Goal: Task Accomplishment & Management: Manage account settings

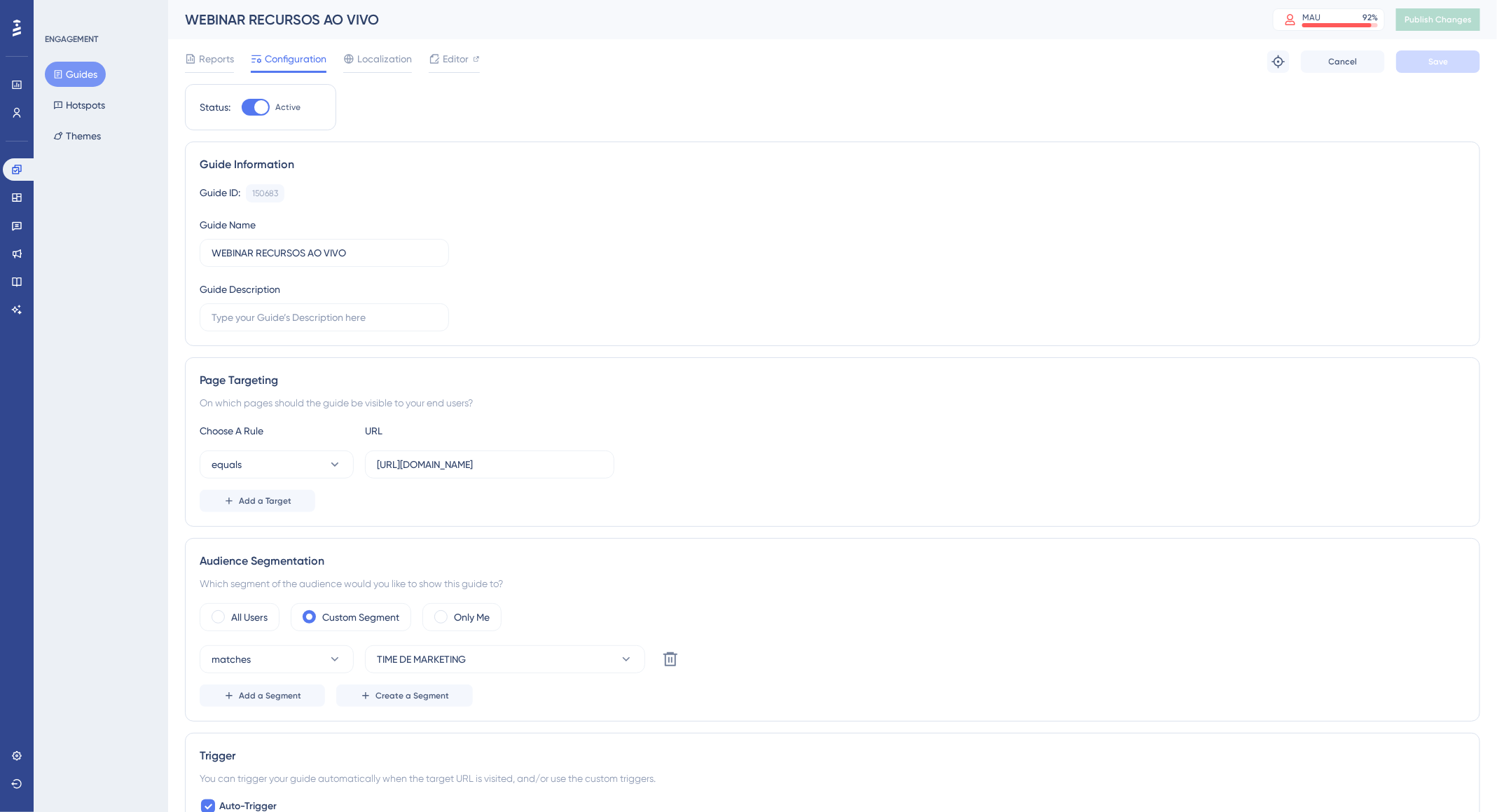
click at [256, 100] on div at bounding box center [255, 107] width 28 height 17
click at [242, 107] on input "Active" at bounding box center [241, 107] width 1 height 1
checkbox input "false"
click at [1459, 58] on button "Save" at bounding box center [1439, 61] width 84 height 22
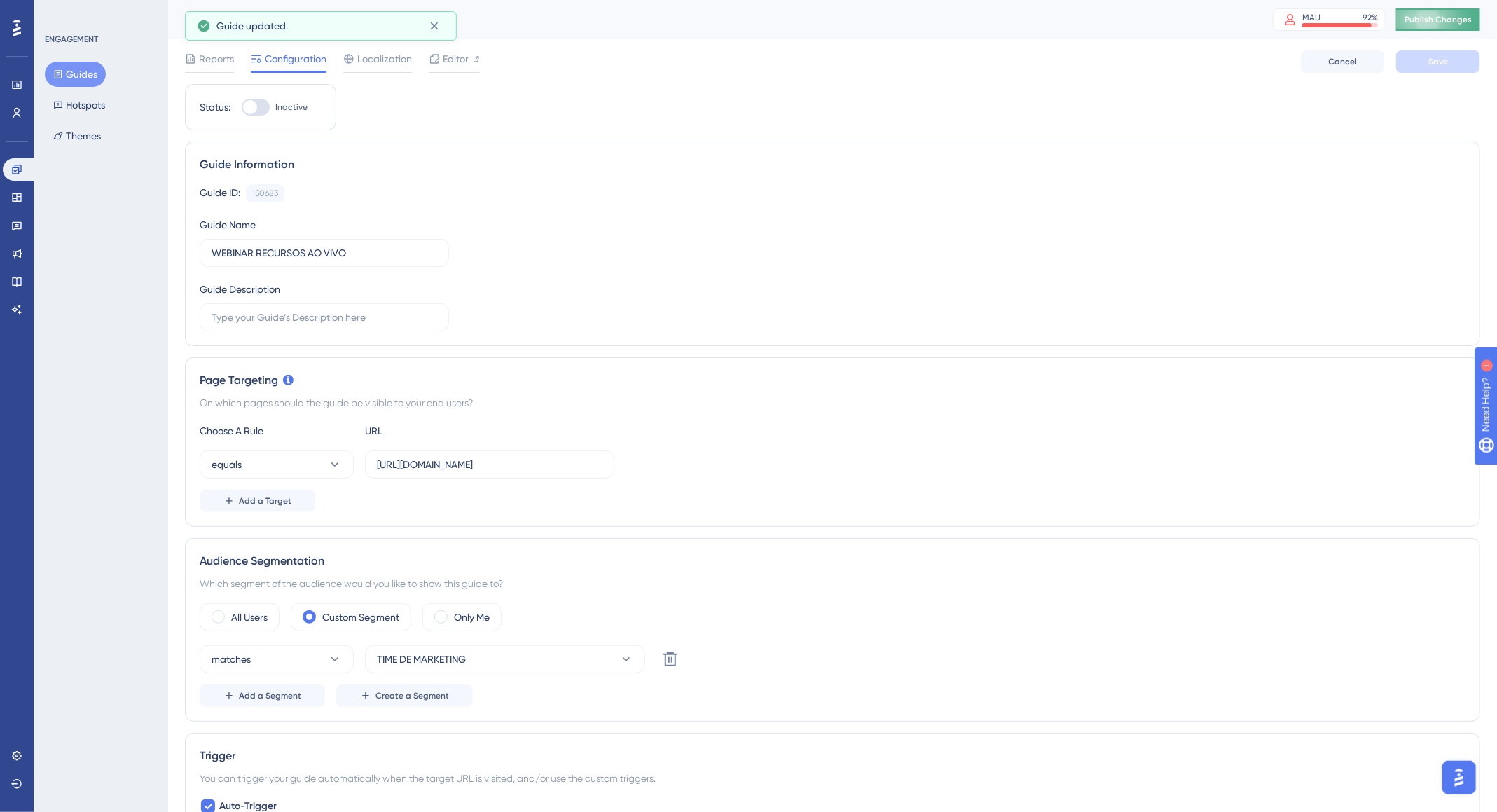
click at [1460, 22] on span "Publish Changes" at bounding box center [1438, 20] width 67 height 12
click at [210, 52] on span "Reports" at bounding box center [216, 58] width 35 height 17
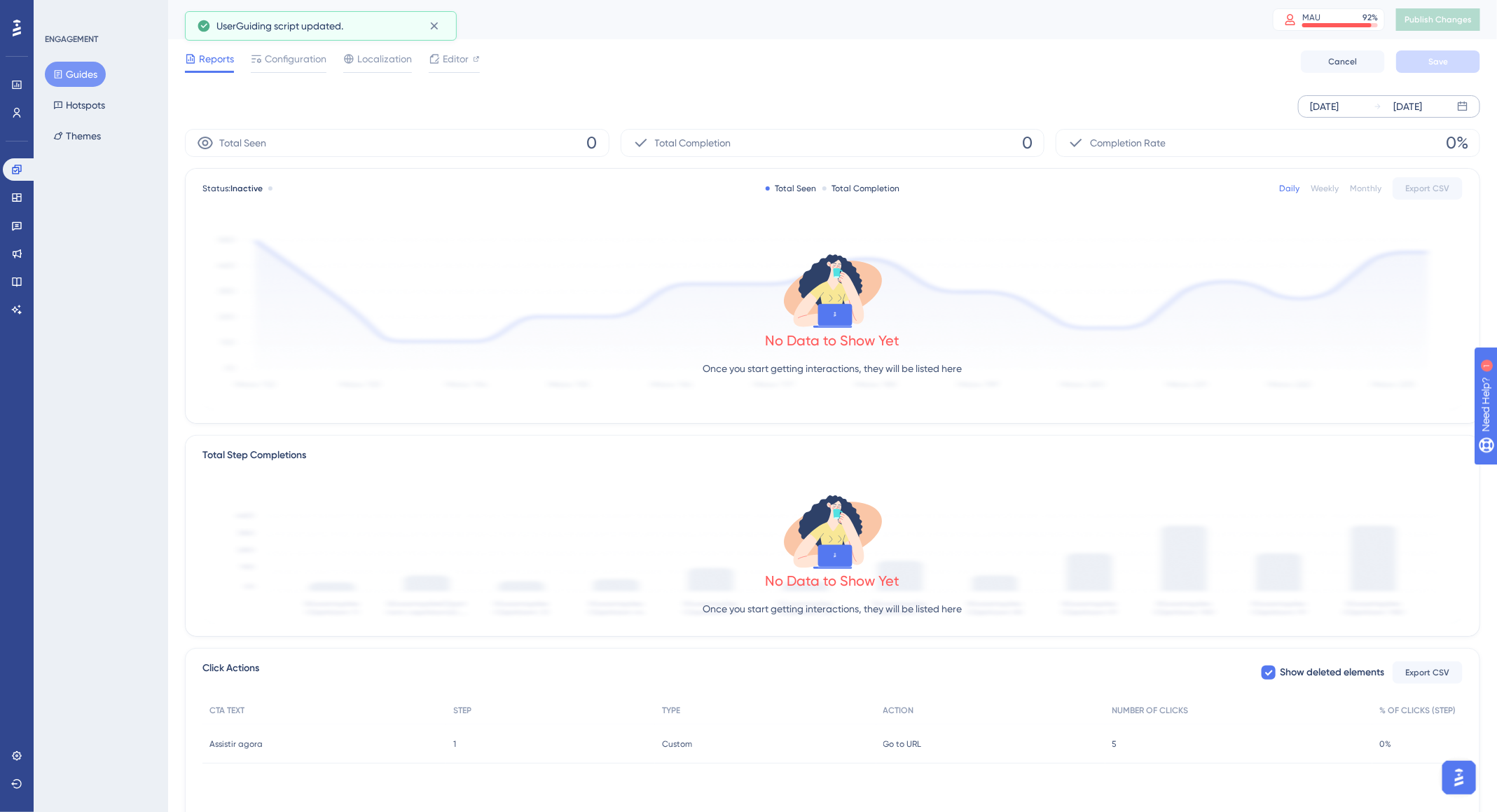
click at [1330, 107] on div "[DATE]" at bounding box center [1324, 107] width 29 height 17
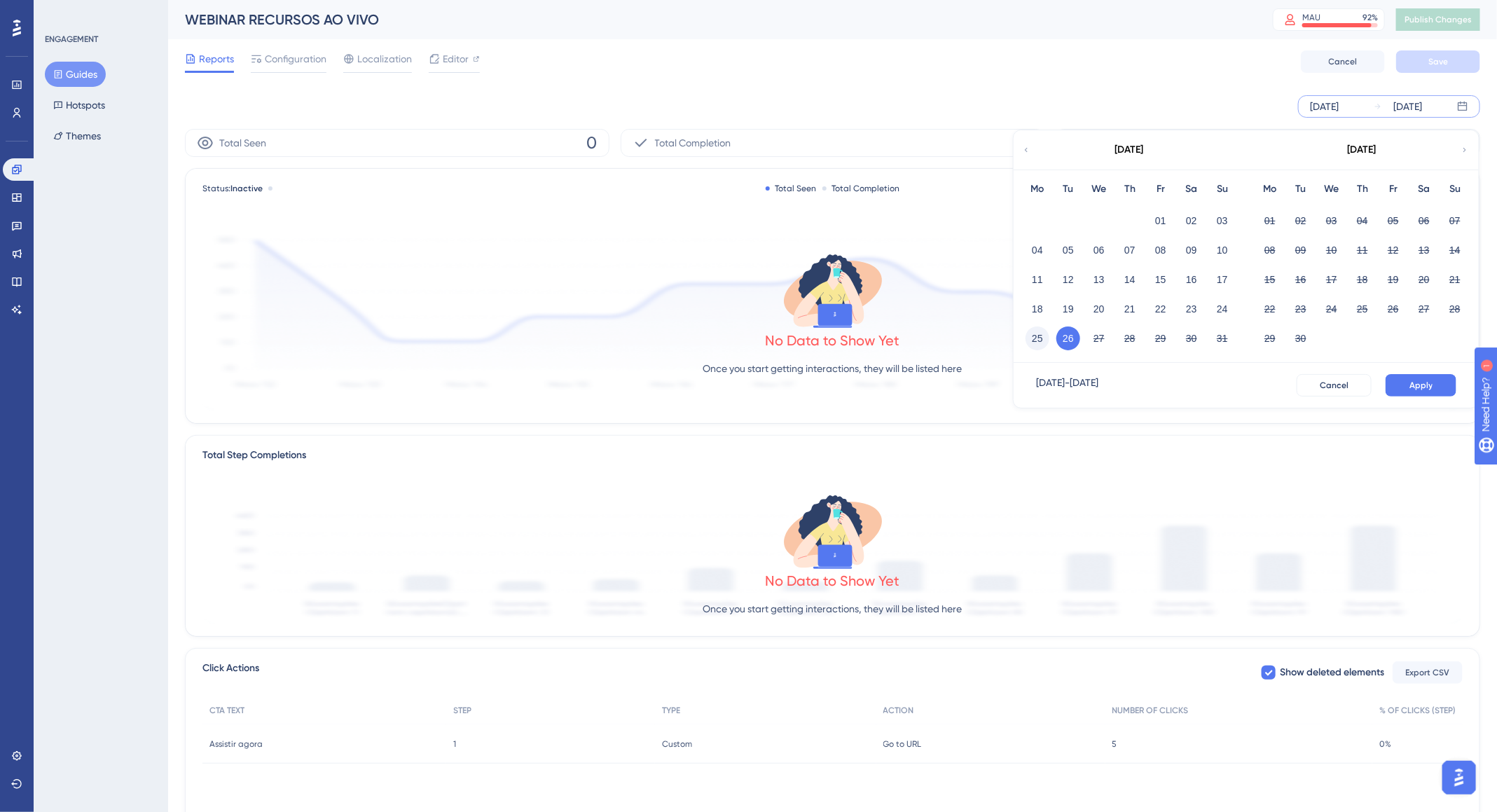
click at [1039, 338] on button "25" at bounding box center [1038, 338] width 24 height 24
click at [1435, 380] on button "Apply" at bounding box center [1421, 385] width 71 height 22
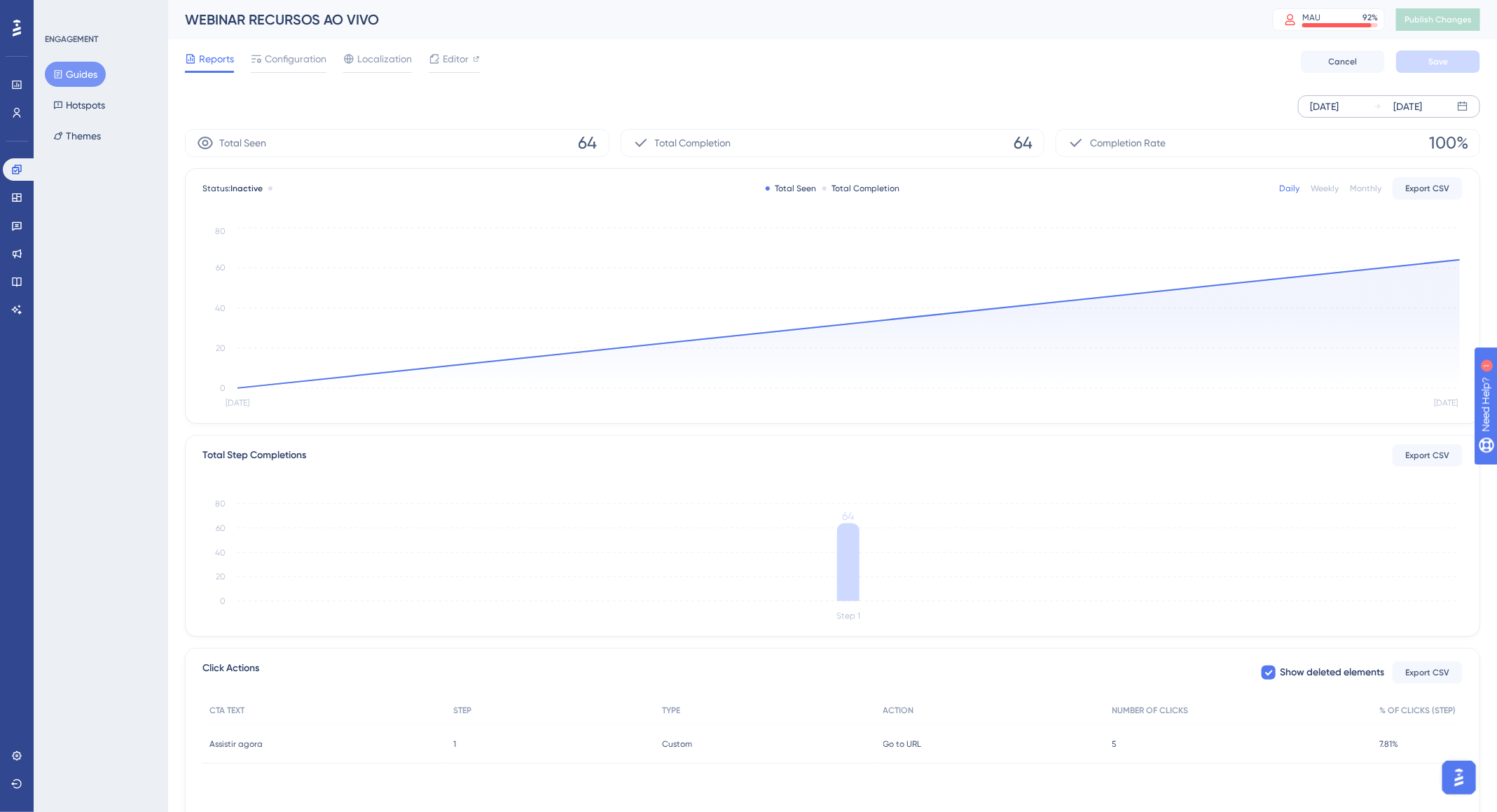
click at [70, 81] on button "Guides" at bounding box center [75, 74] width 61 height 25
